Goal: Task Accomplishment & Management: Manage account settings

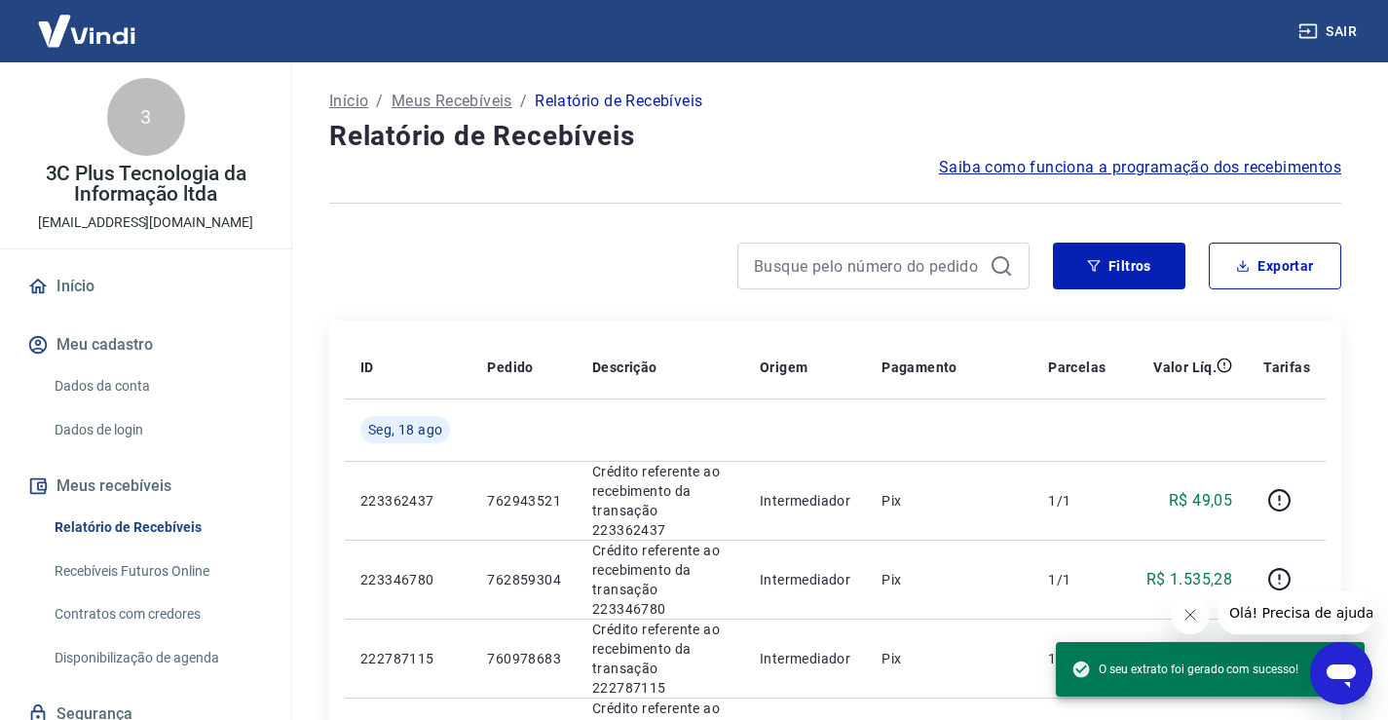
scroll to position [74, 0]
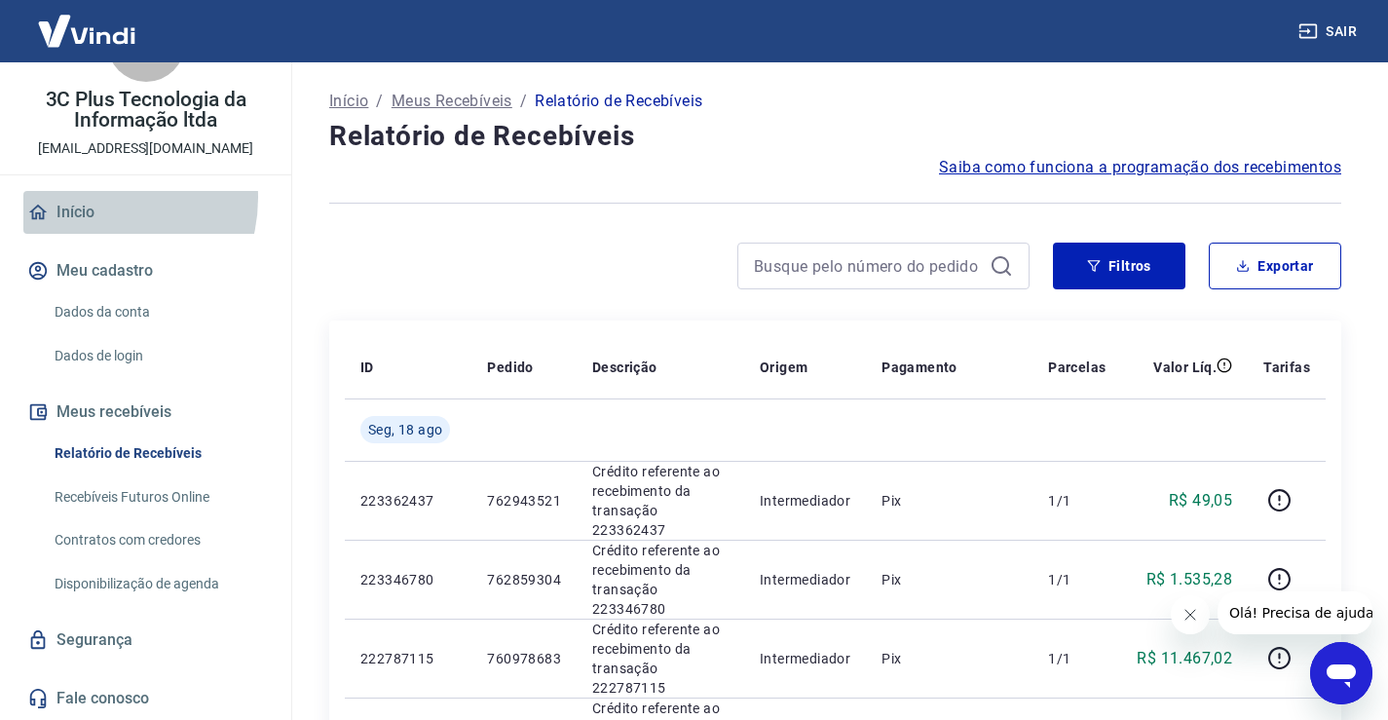
click at [93, 198] on link "Início" at bounding box center [145, 212] width 244 height 43
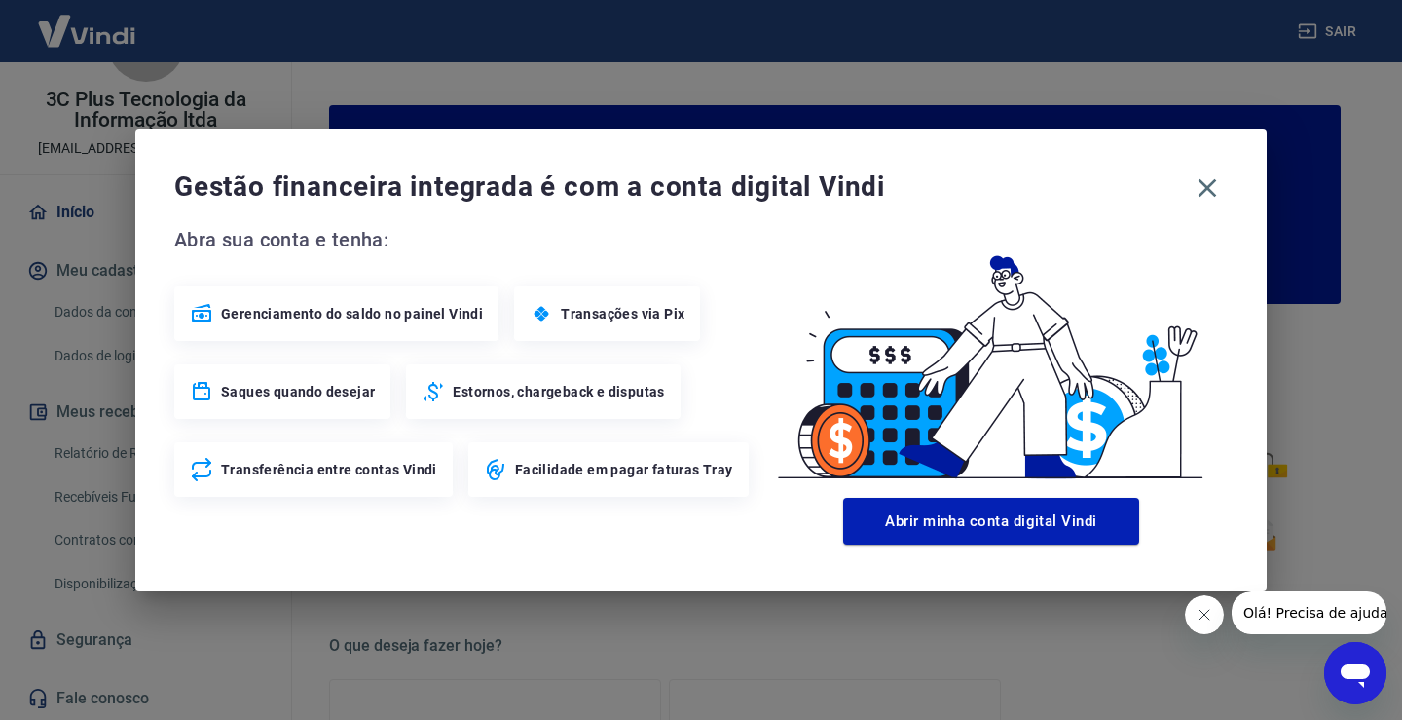
click at [1213, 208] on div "Gestão financeira integrada é com a conta digital Vindi Abra sua conta e tenha:…" at bounding box center [701, 360] width 1132 height 463
click at [1222, 196] on icon "button" at bounding box center [1207, 187] width 31 height 31
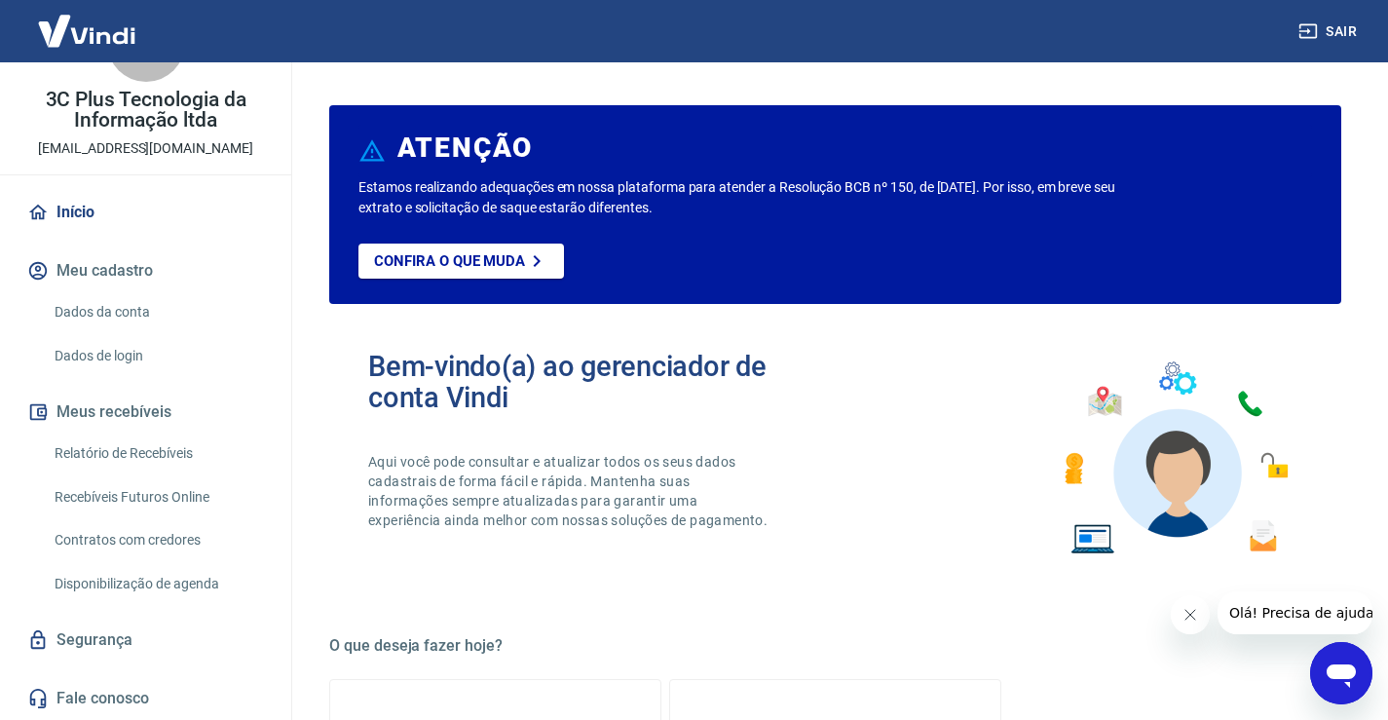
click at [98, 207] on link "Início" at bounding box center [145, 212] width 244 height 43
click at [131, 270] on button "Meu cadastro" at bounding box center [145, 270] width 244 height 43
click at [135, 309] on link "Dados da conta" at bounding box center [157, 312] width 221 height 40
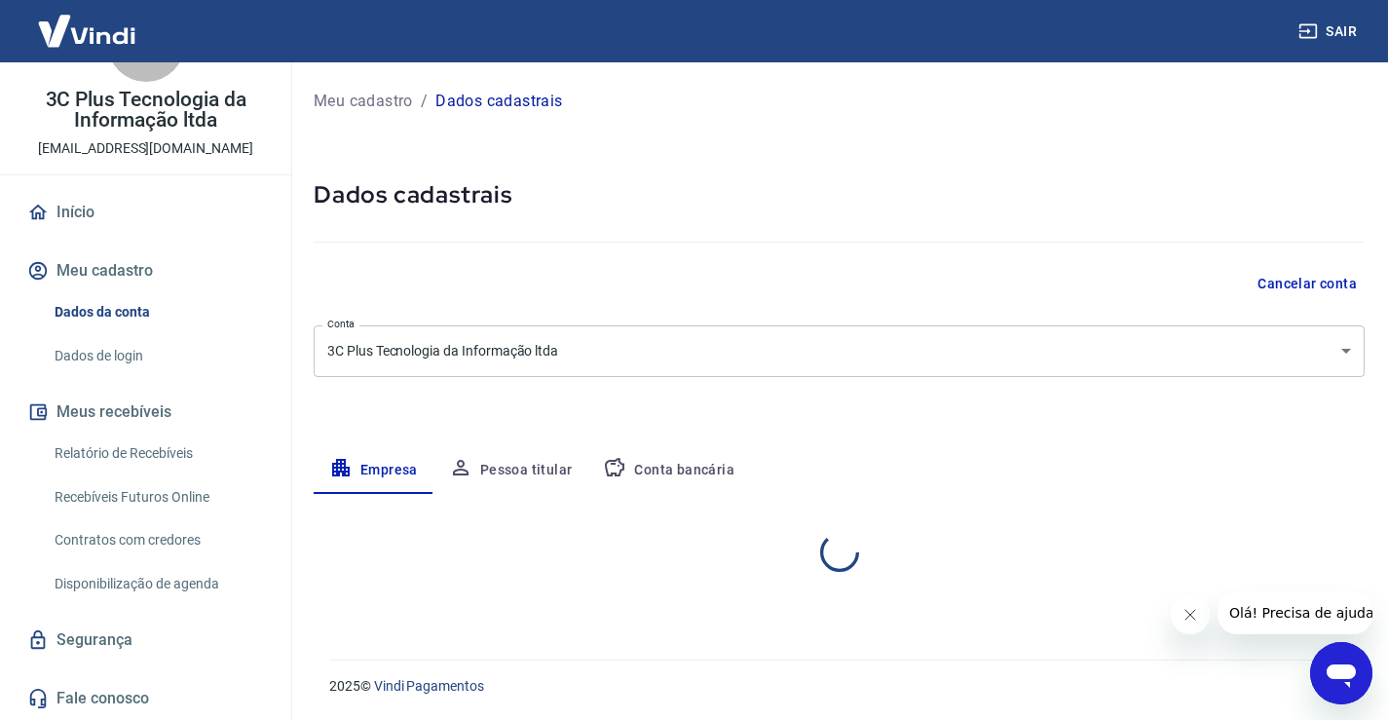
select select "PR"
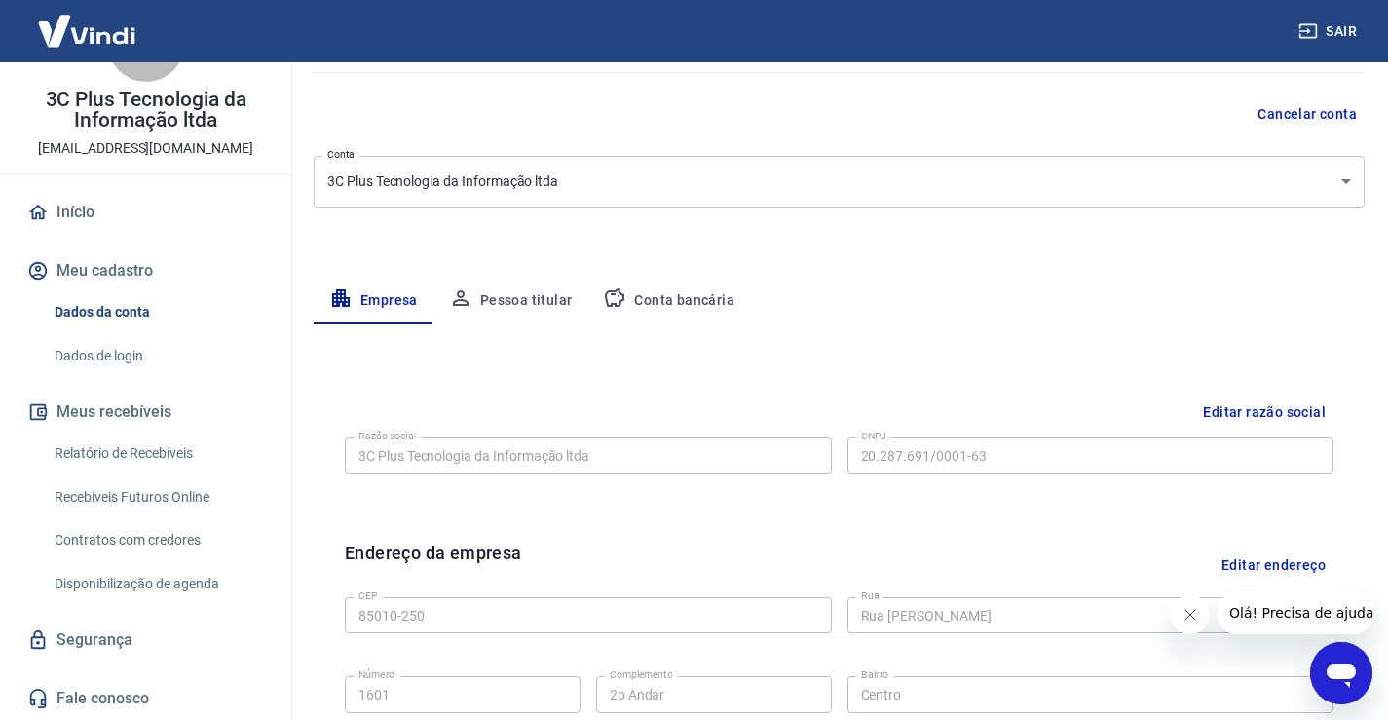
scroll to position [195, 0]
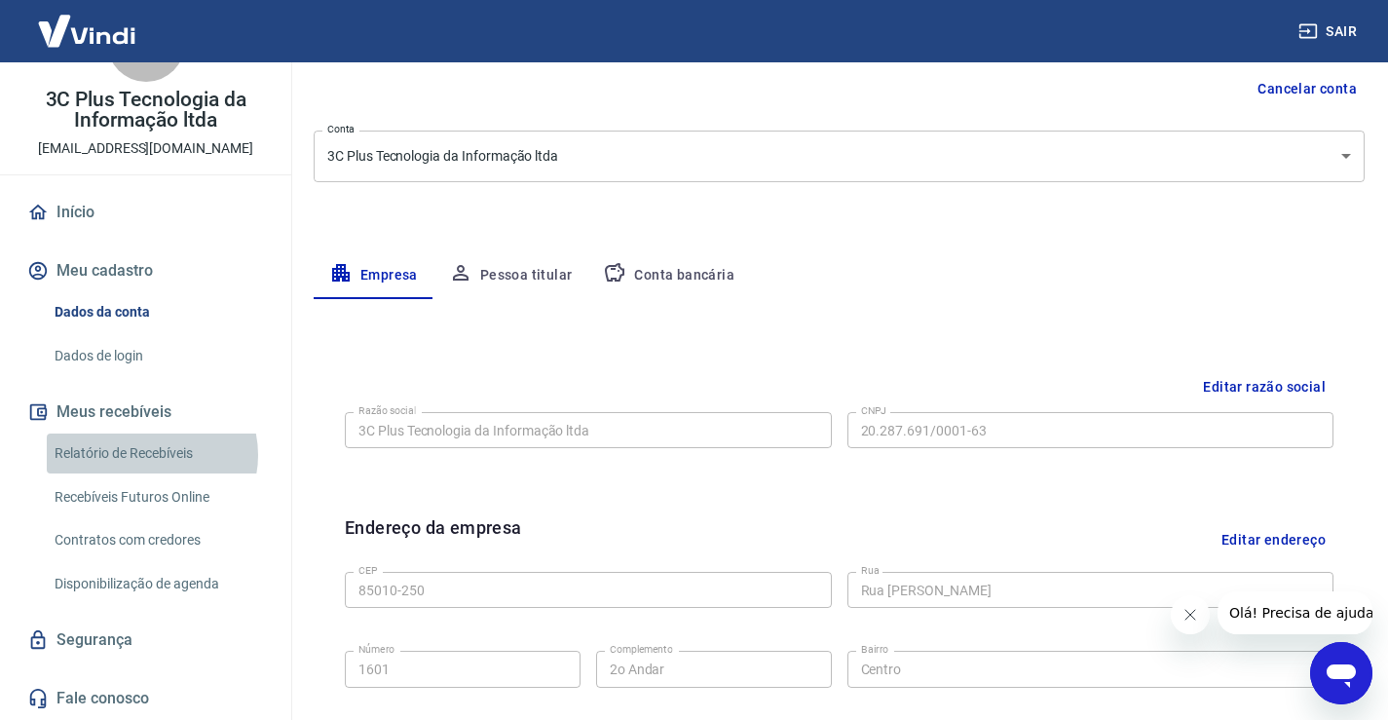
click at [151, 455] on link "Relatório de Recebíveis" at bounding box center [157, 453] width 221 height 40
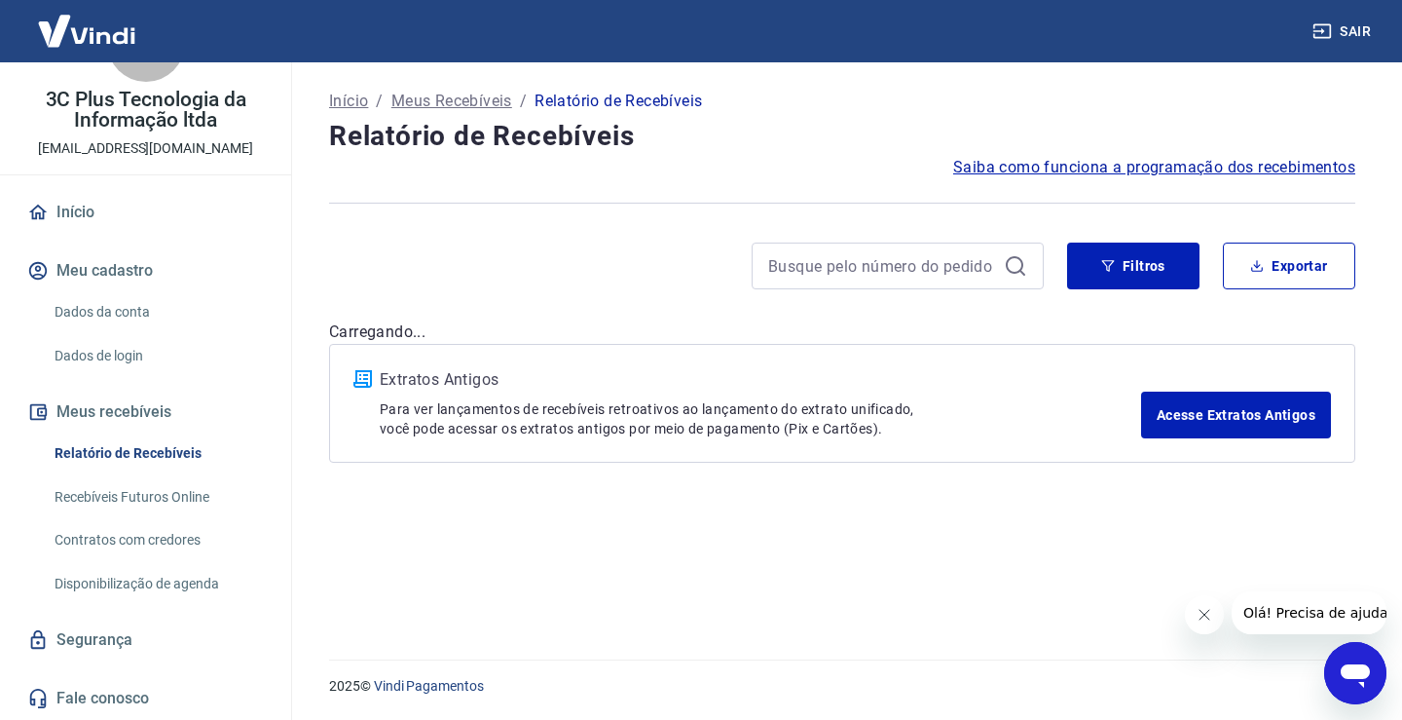
click at [346, 97] on p "Início" at bounding box center [348, 101] width 39 height 23
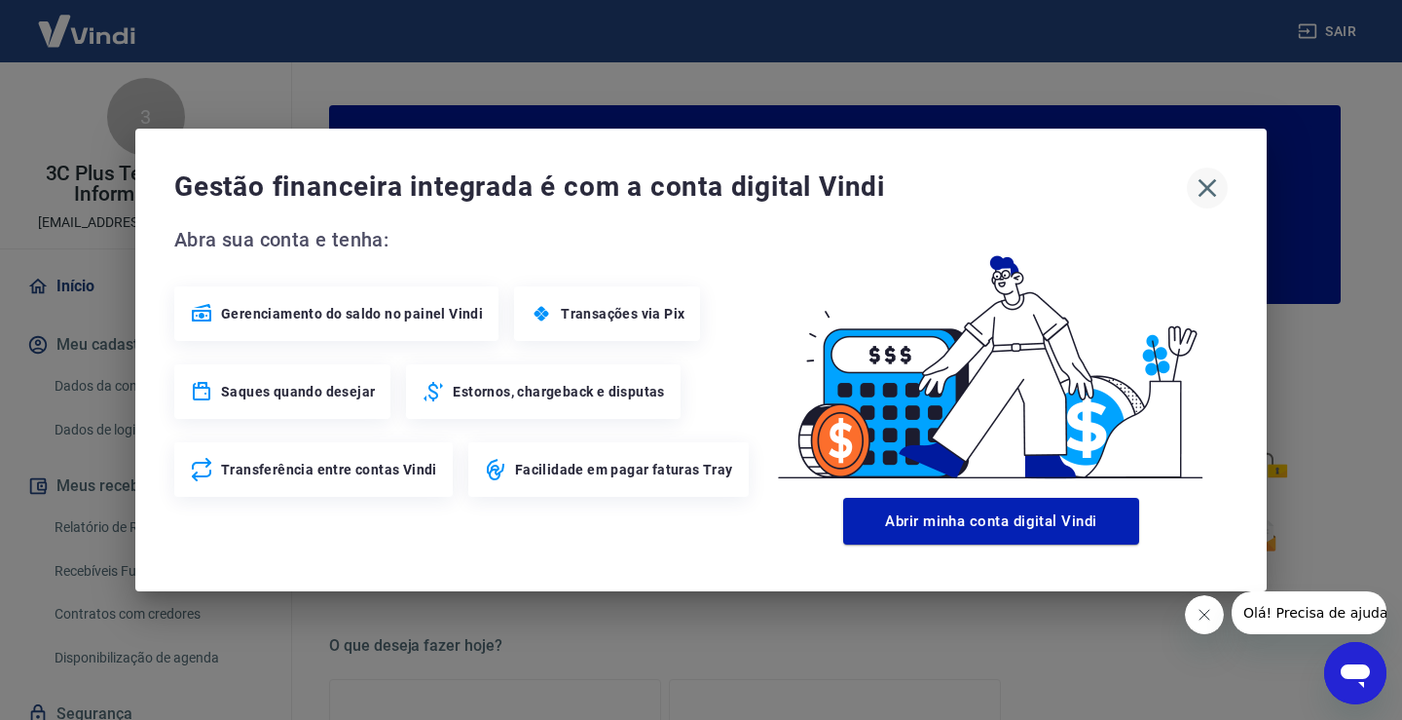
click at [1206, 191] on icon "button" at bounding box center [1208, 188] width 19 height 19
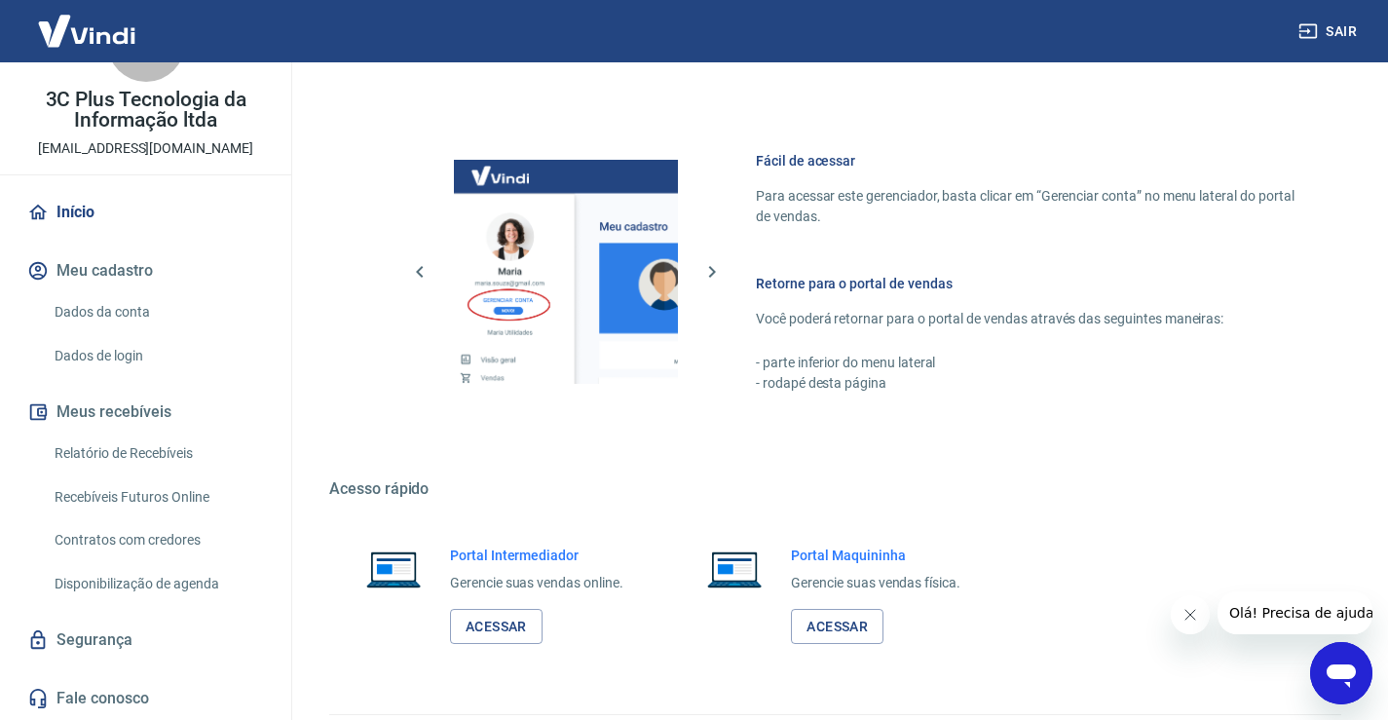
scroll to position [1039, 0]
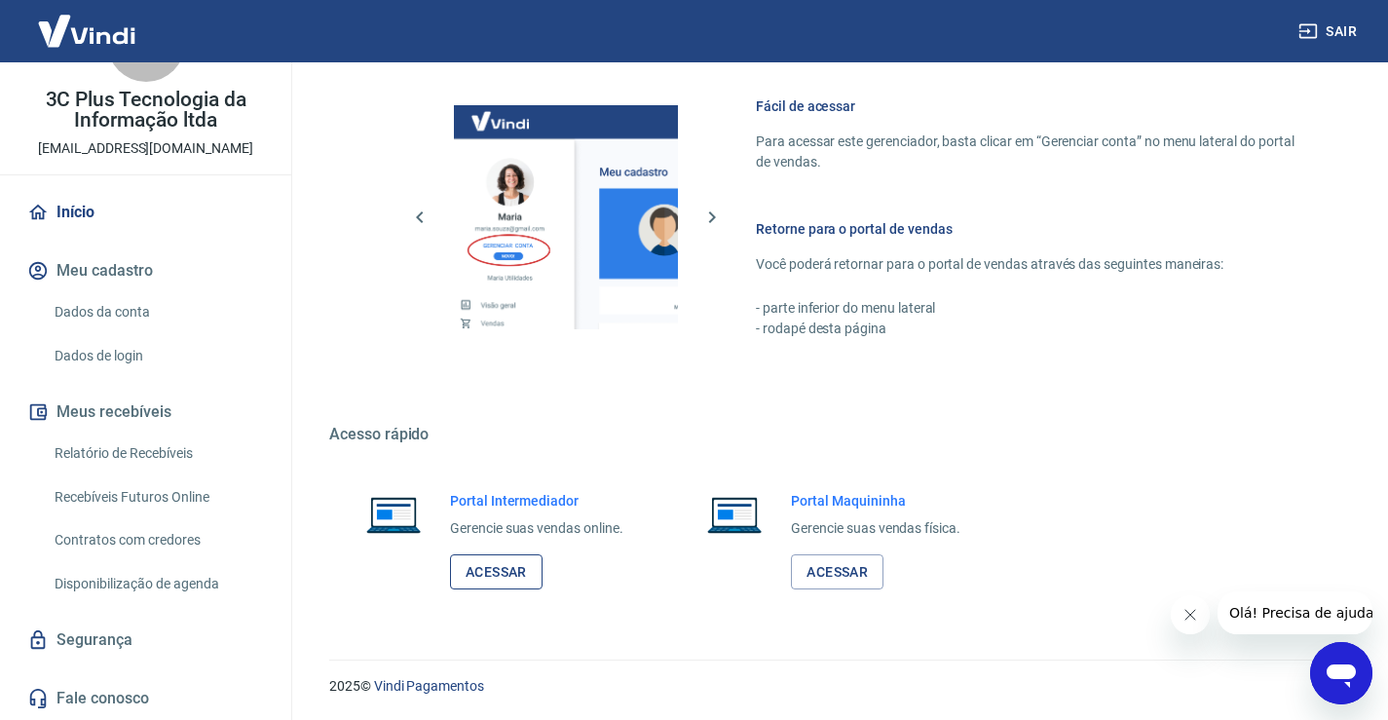
click at [522, 556] on link "Acessar" at bounding box center [496, 572] width 93 height 36
click at [166, 463] on link "Relatório de Recebíveis" at bounding box center [157, 453] width 221 height 40
